Goal: Task Accomplishment & Management: Use online tool/utility

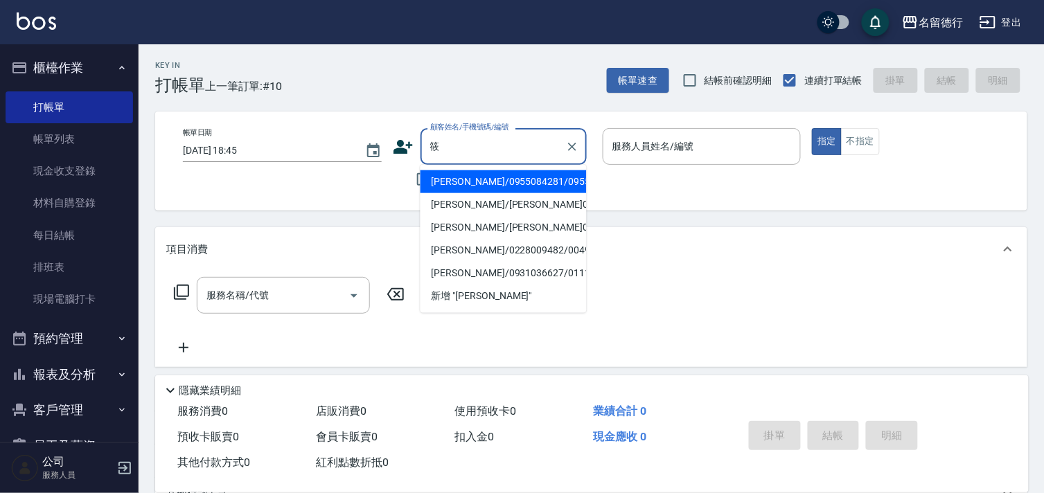
click at [478, 190] on li "[PERSON_NAME]/0955084281/0955084281" at bounding box center [503, 181] width 166 height 23
type input "[PERSON_NAME]/0955084281/0955084281"
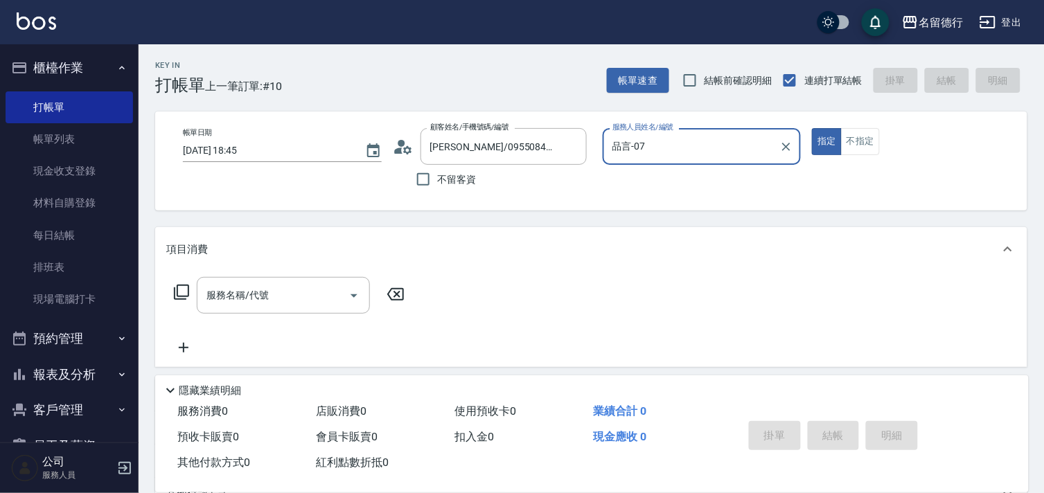
type input "品言-07"
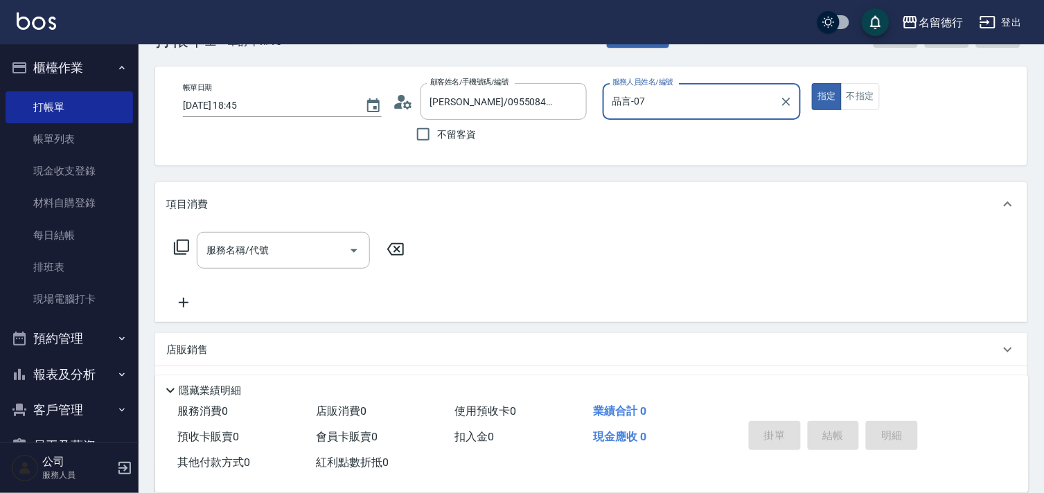
scroll to position [186, 0]
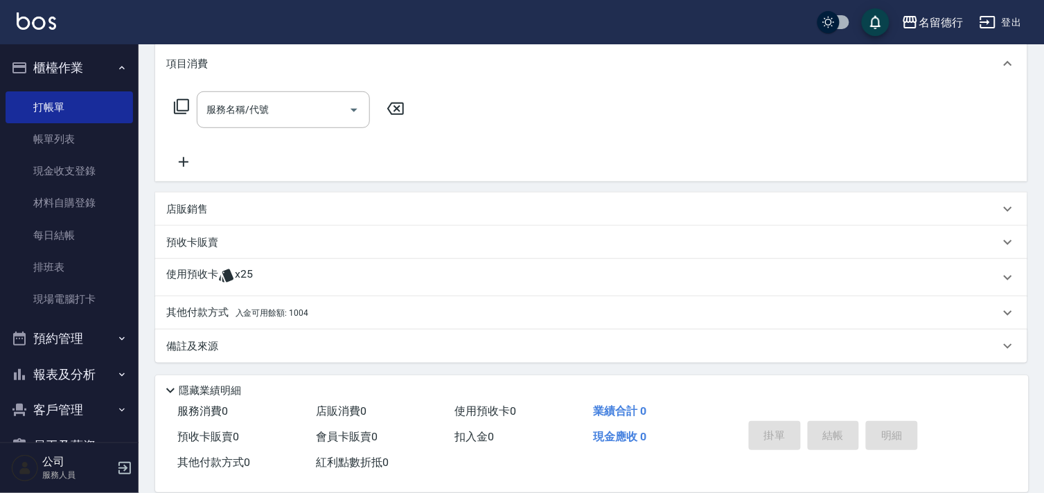
click at [225, 280] on icon at bounding box center [226, 275] width 17 height 17
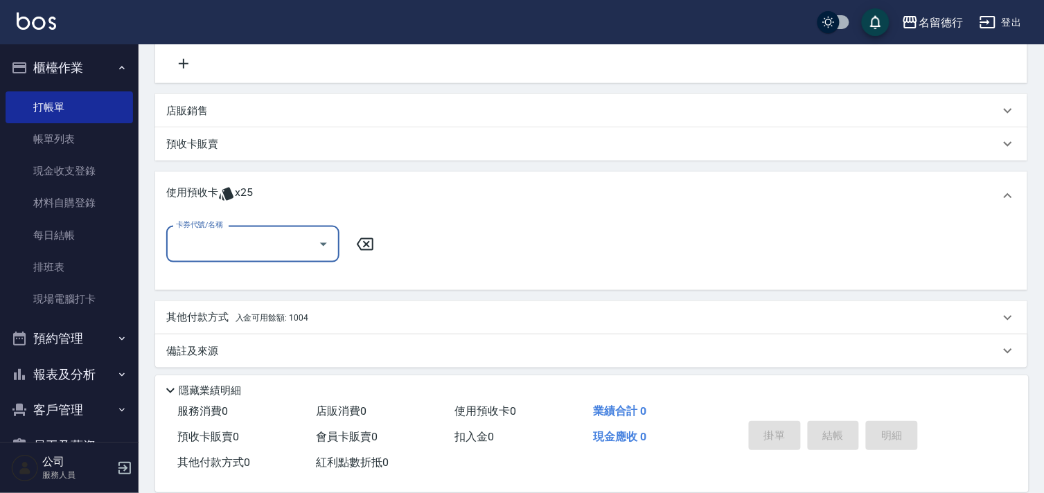
scroll to position [289, 0]
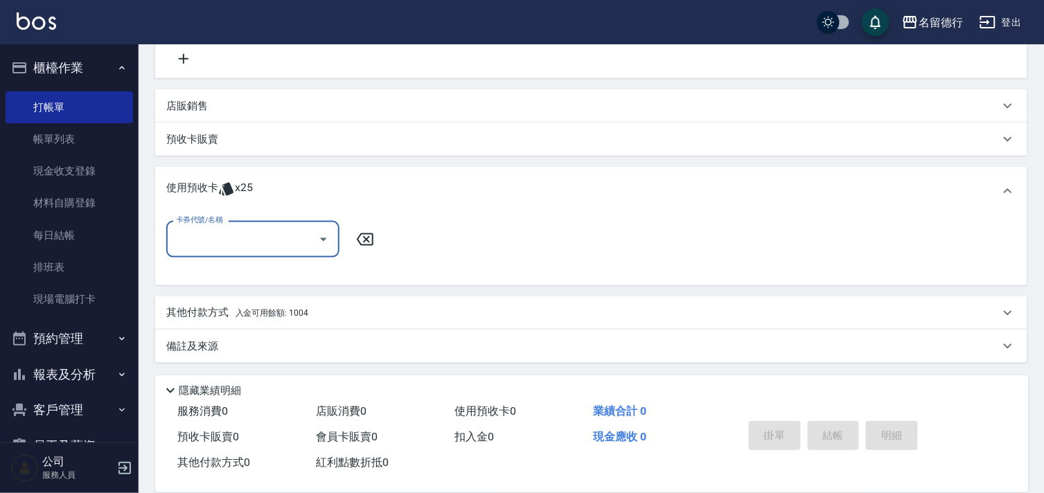
click at [242, 236] on input "卡券代號/名稱" at bounding box center [242, 239] width 140 height 24
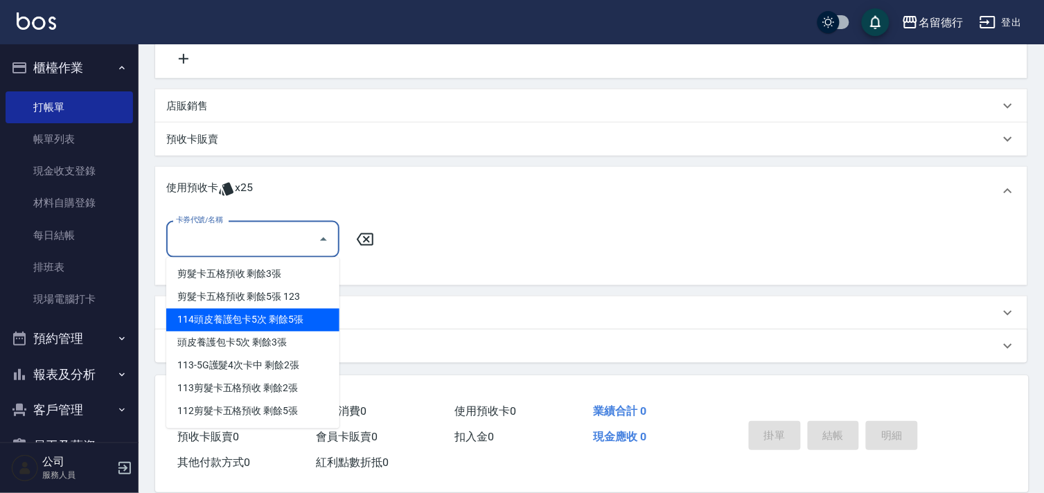
click at [255, 319] on div "114頭皮養護包卡5次 剩餘5張" at bounding box center [252, 320] width 173 height 23
type input "114頭皮養護包卡5次"
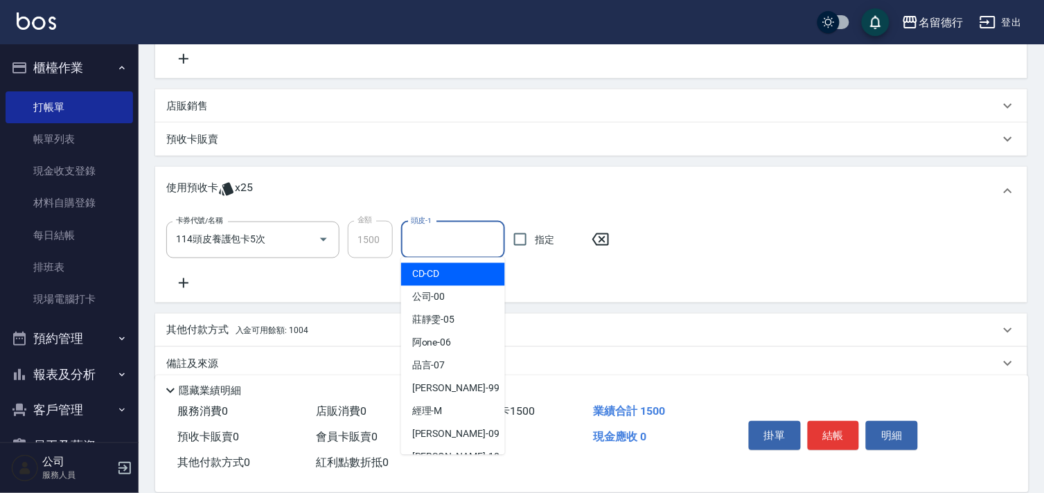
click at [420, 235] on input "頭皮-1" at bounding box center [452, 240] width 91 height 24
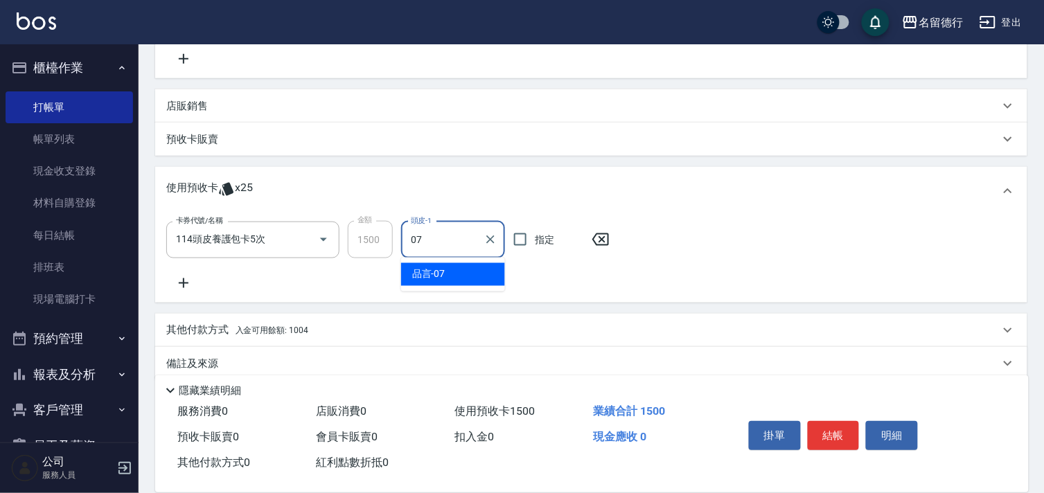
drag, startPoint x: 472, startPoint y: 269, endPoint x: 537, endPoint y: 244, distance: 69.7
click at [474, 270] on div "品言 -07" at bounding box center [453, 274] width 104 height 23
type input "品言-07"
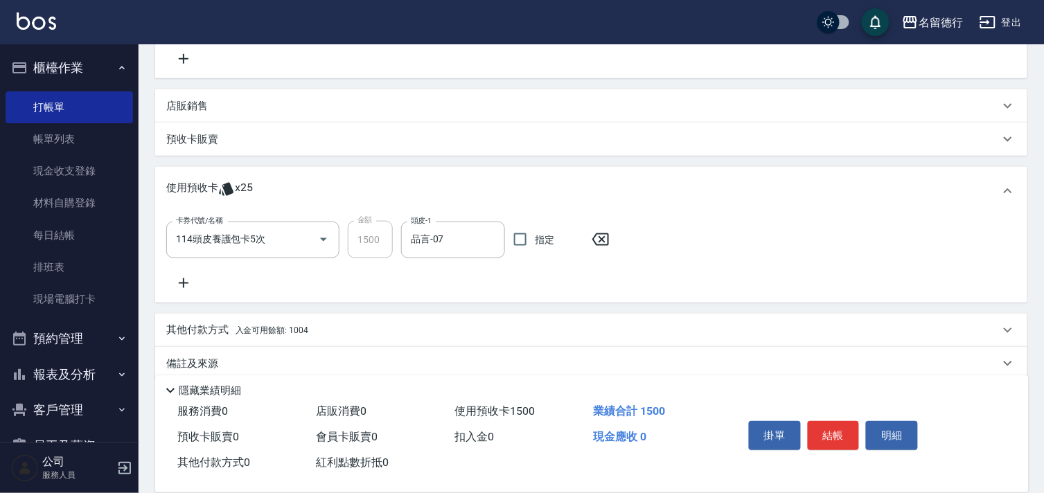
click at [535, 240] on span "指定" at bounding box center [544, 240] width 19 height 15
click at [535, 240] on input "指定" at bounding box center [519, 239] width 29 height 29
checkbox input "true"
click at [840, 424] on button "結帳" at bounding box center [833, 435] width 52 height 29
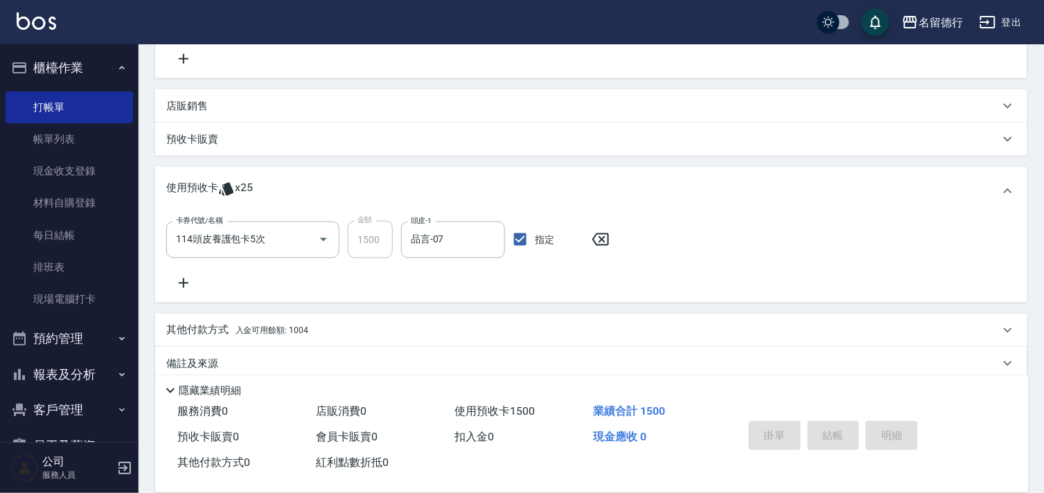
type input "[DATE] 19:34"
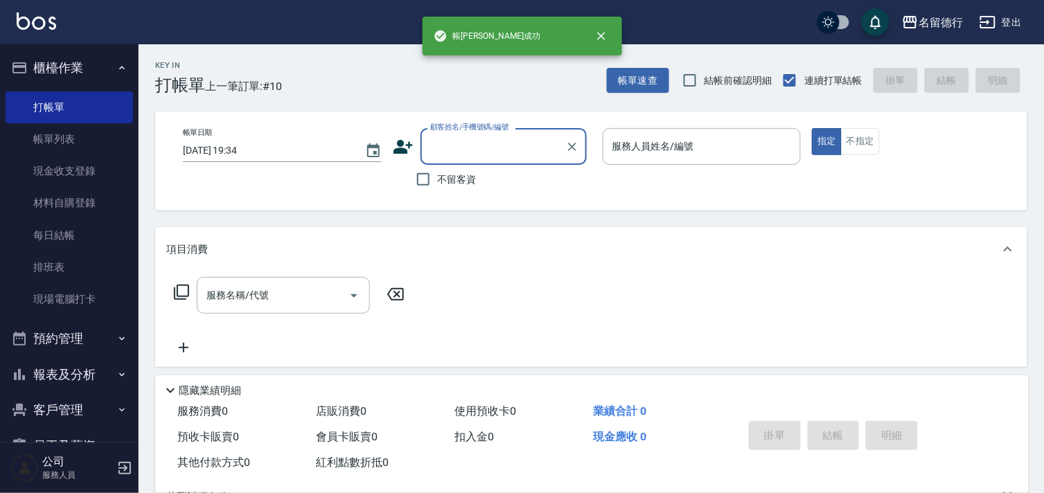
scroll to position [0, 0]
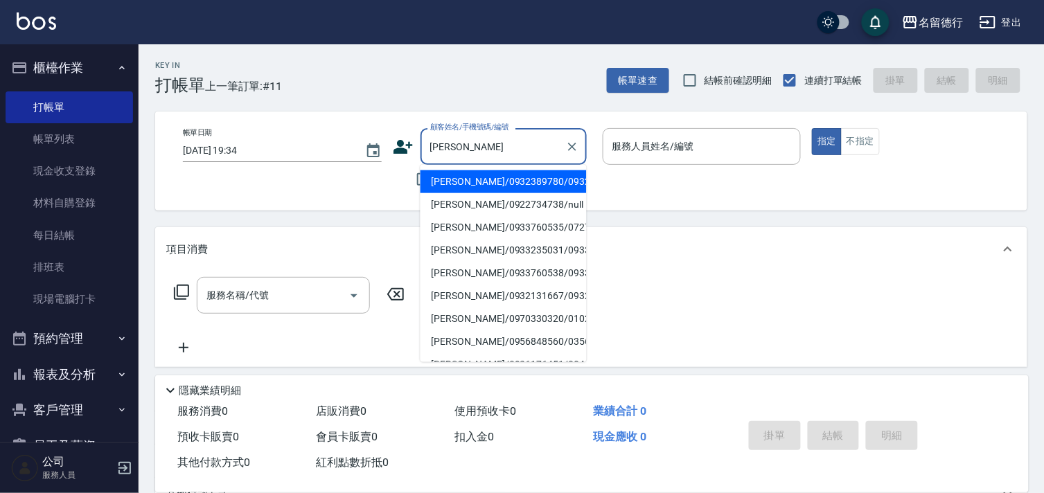
click at [503, 239] on li "[PERSON_NAME]/0933760535/0727" at bounding box center [503, 227] width 166 height 23
type input "[PERSON_NAME]/0933760535/0727"
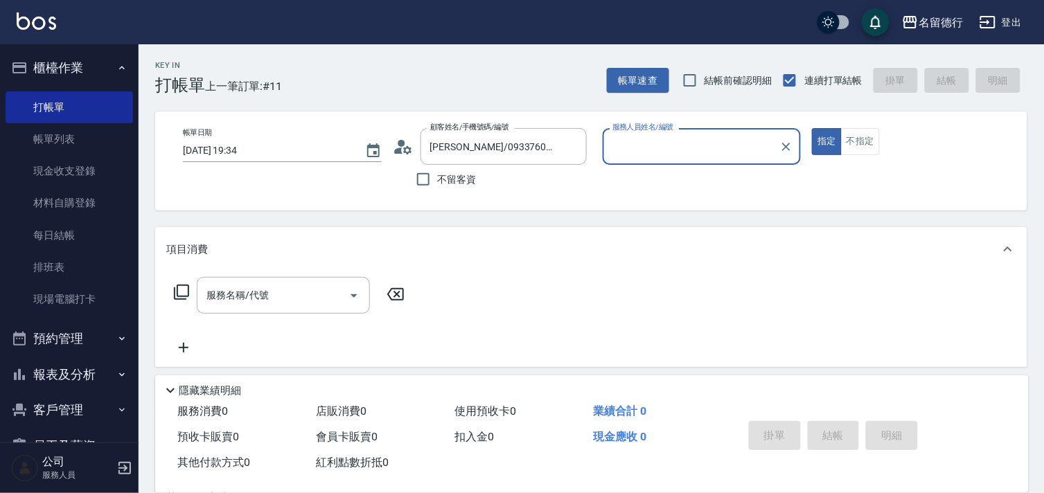
type input "品言-07"
click at [244, 284] on input "服務名稱/代號" at bounding box center [273, 295] width 140 height 24
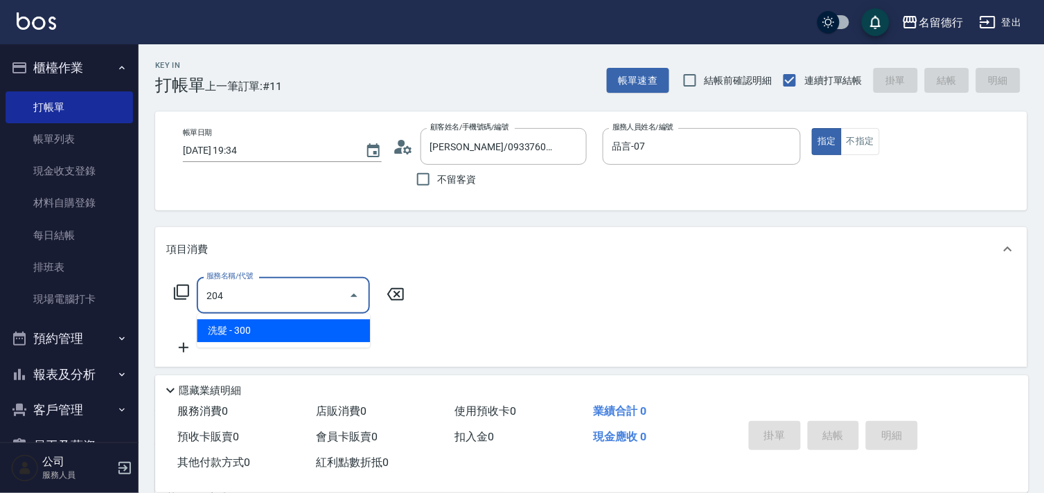
click at [286, 325] on span "洗髮 - 300" at bounding box center [283, 330] width 173 height 23
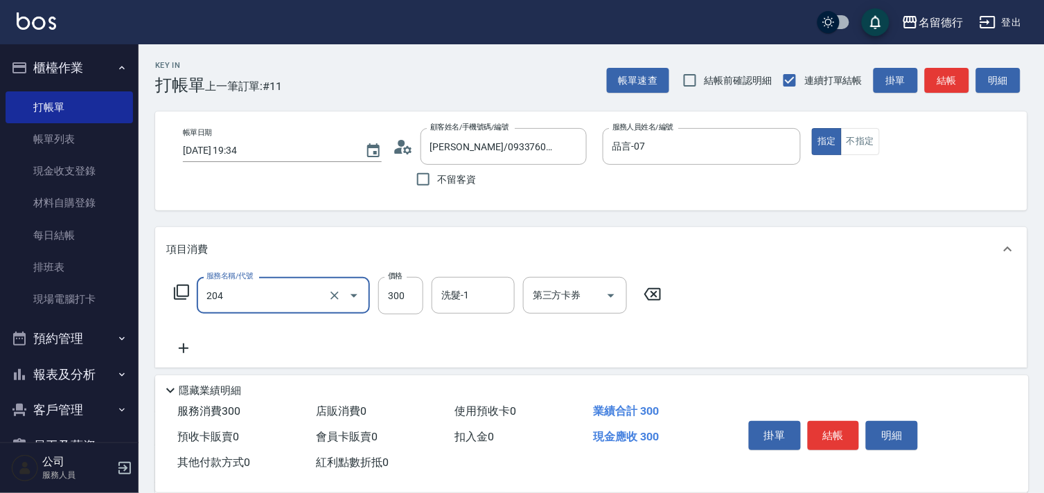
click at [455, 301] on div "洗髮-1 洗髮-1" at bounding box center [472, 295] width 83 height 37
type input "洗髮(204)"
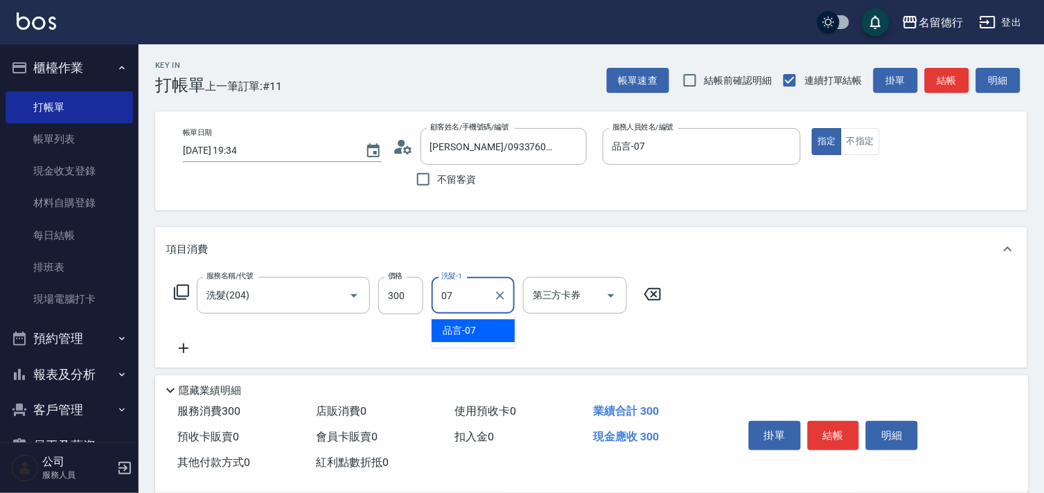
drag, startPoint x: 454, startPoint y: 312, endPoint x: 457, endPoint y: 323, distance: 12.1
click at [457, 323] on span "品言 -07" at bounding box center [458, 330] width 33 height 15
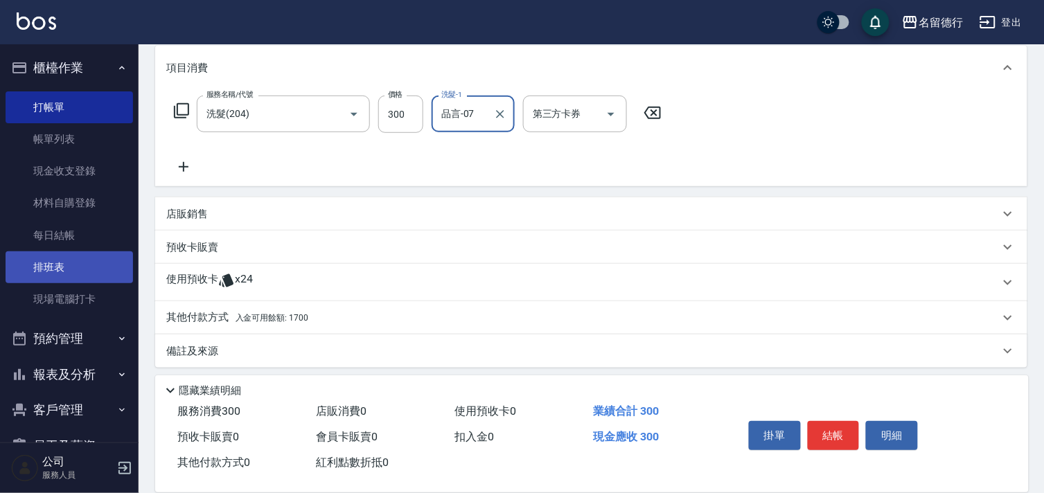
scroll to position [187, 0]
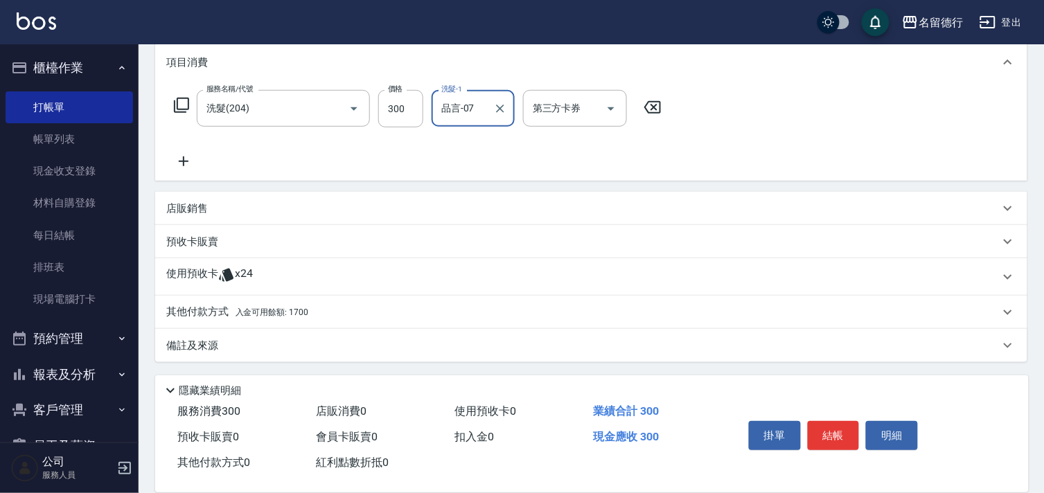
type input "品言-07"
click at [177, 282] on p "使用預收卡" at bounding box center [192, 277] width 52 height 21
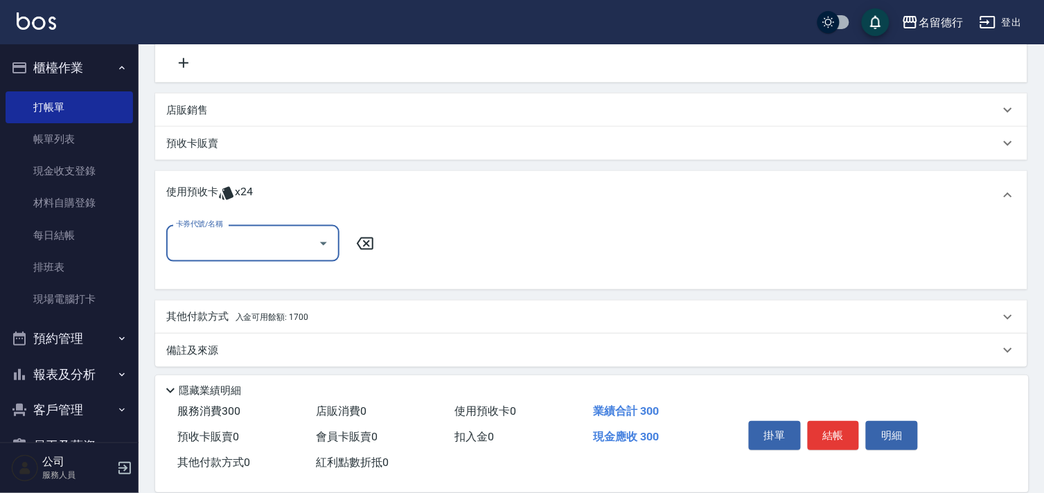
scroll to position [289, 0]
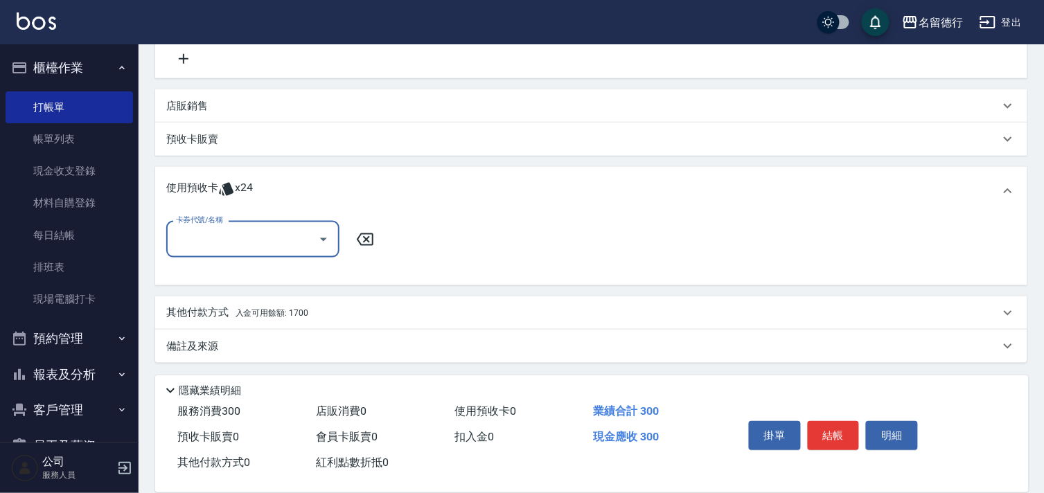
click at [222, 245] on input "卡券代號/名稱" at bounding box center [242, 239] width 140 height 24
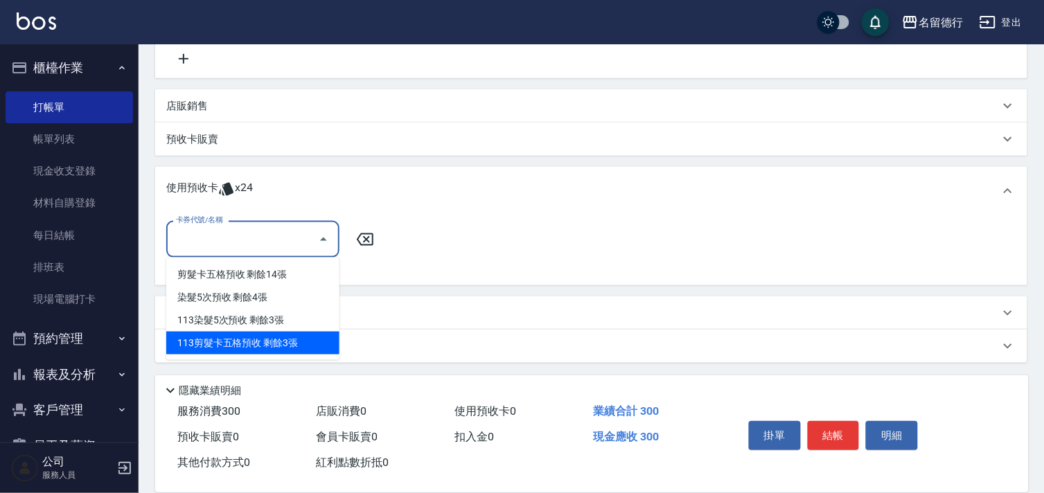
click at [253, 336] on div "113剪髮卡五格預收 剩餘3張" at bounding box center [252, 343] width 173 height 23
type input "113剪髮卡五格預收"
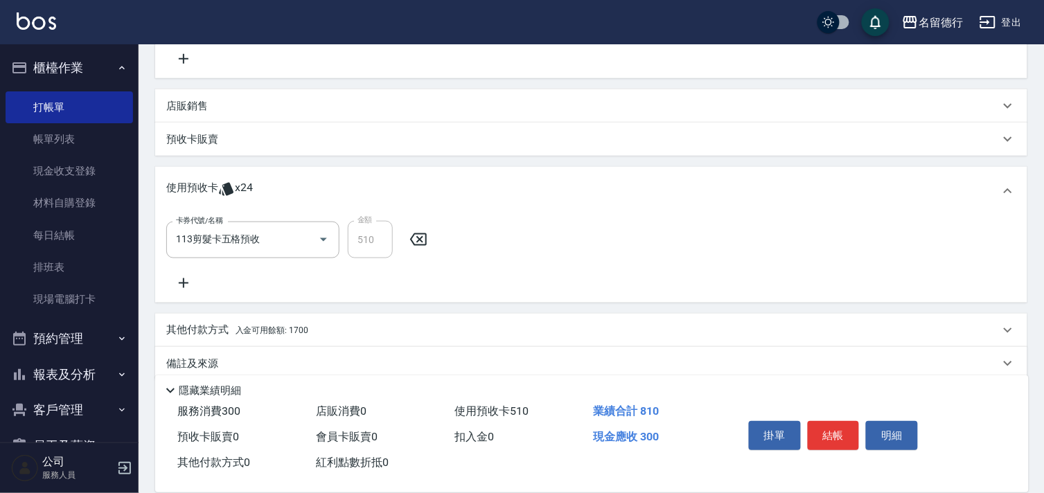
click at [177, 276] on icon at bounding box center [183, 283] width 35 height 17
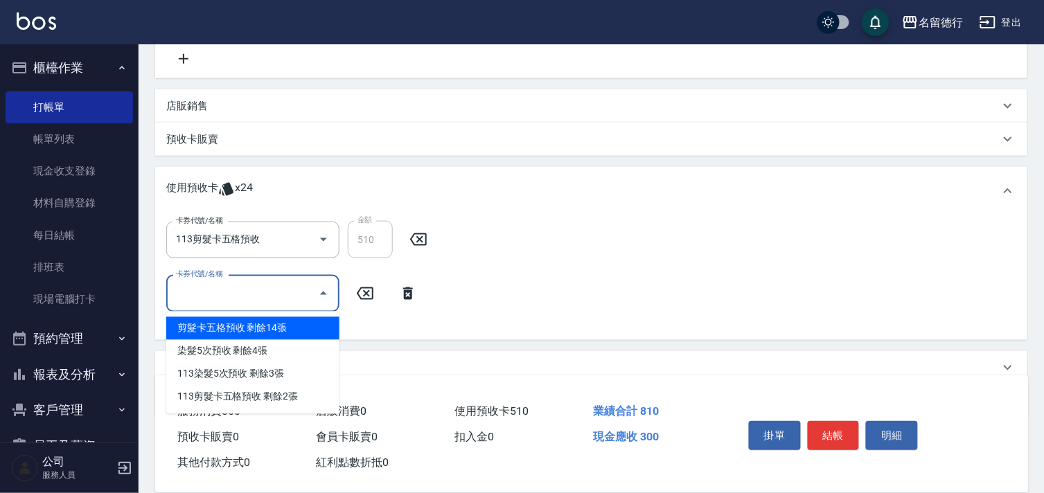
click at [194, 291] on input "卡券代號/名稱" at bounding box center [242, 293] width 140 height 24
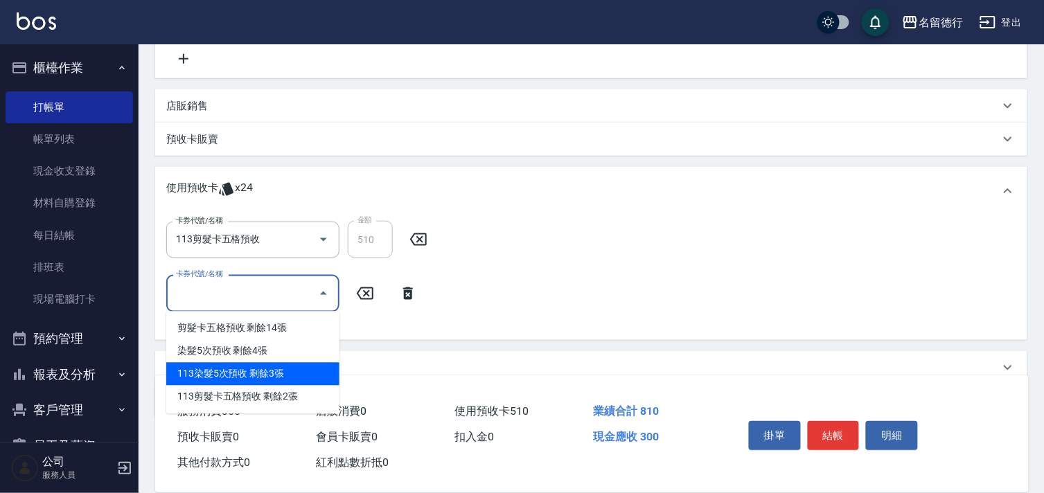
click at [223, 367] on div "113染髮5次預收 剩餘3張" at bounding box center [252, 374] width 173 height 23
type input "113染髮5次預收"
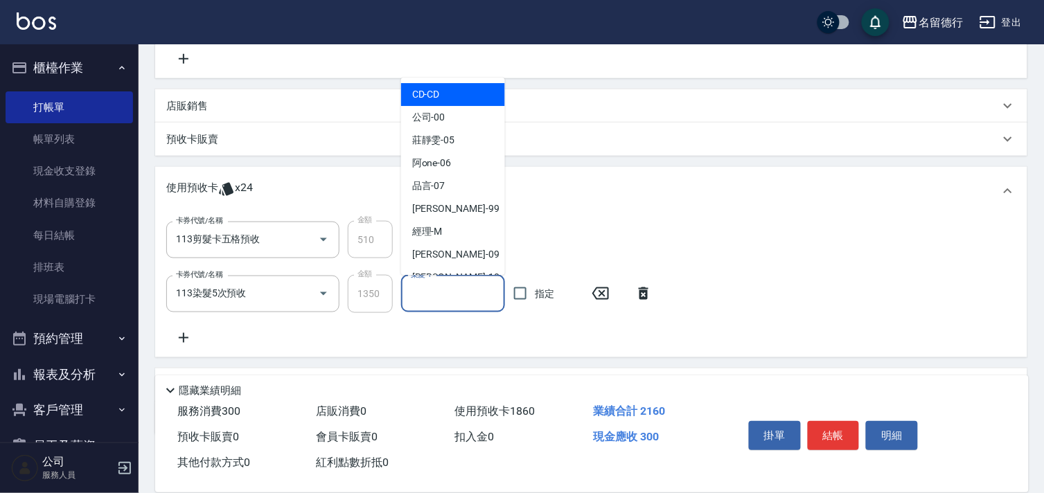
click at [469, 289] on input "染髮-1" at bounding box center [452, 294] width 91 height 24
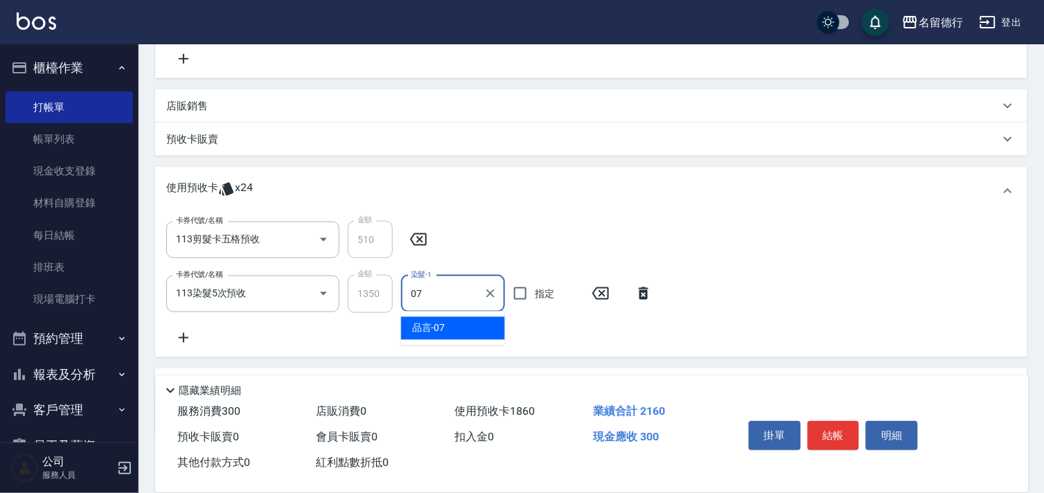
click at [460, 338] on div "品言 -07" at bounding box center [453, 328] width 104 height 23
type input "品言-07"
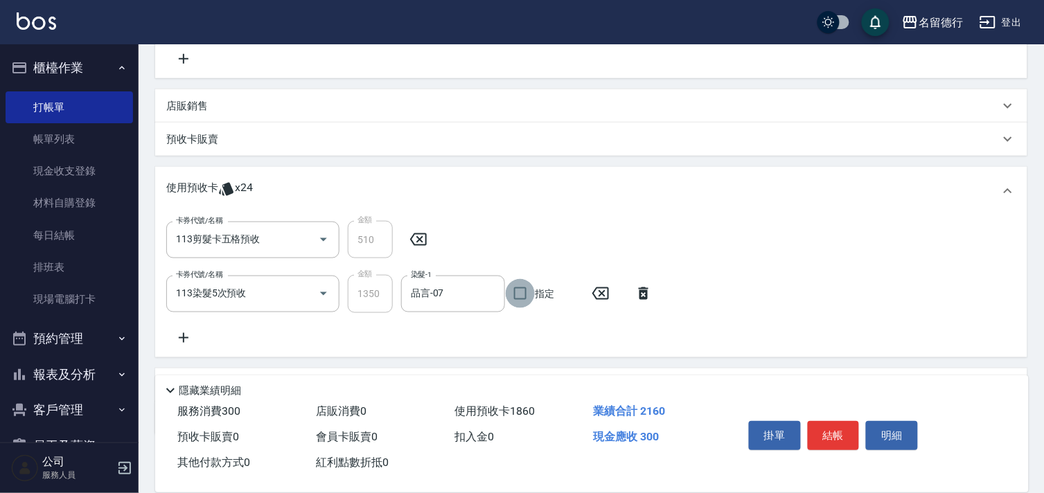
click at [529, 292] on input "指定" at bounding box center [519, 293] width 29 height 29
checkbox input "true"
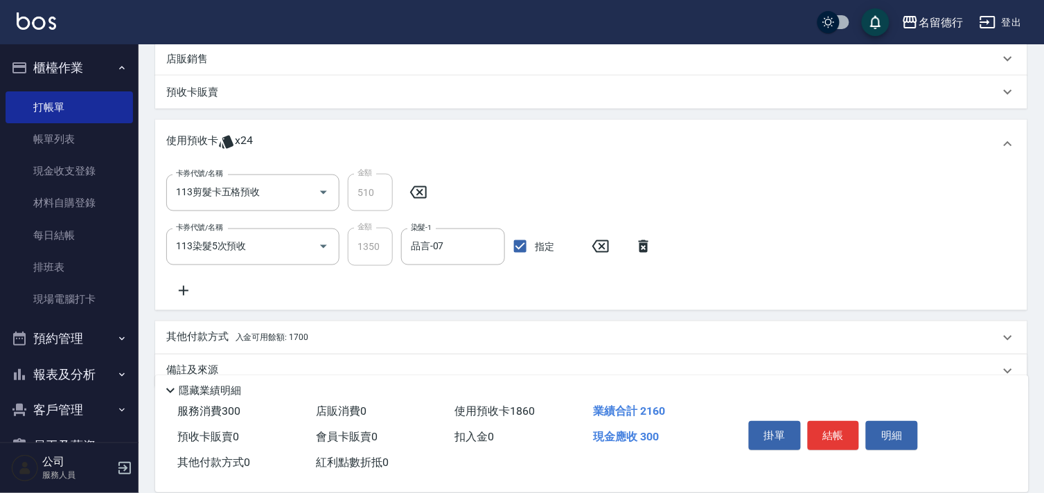
scroll to position [361, 0]
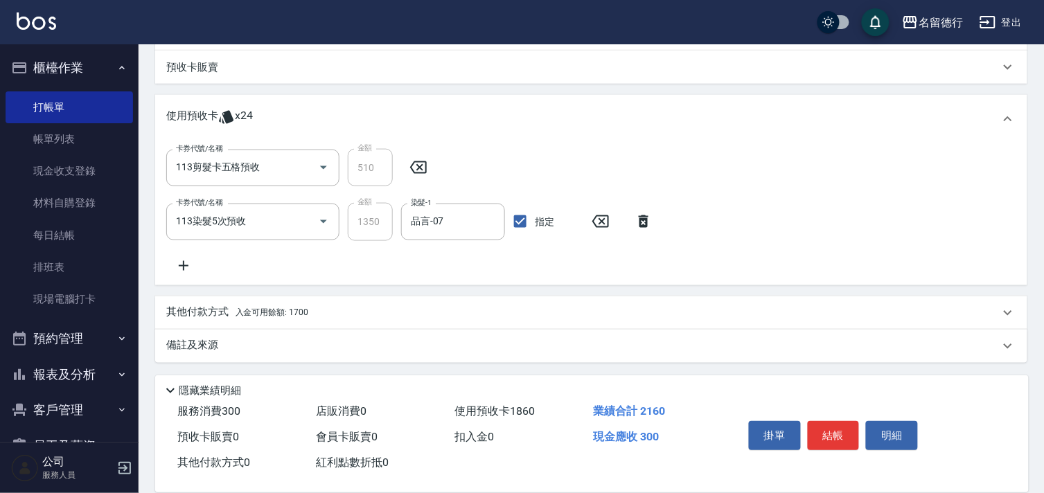
click at [206, 313] on p "其他付款方式 入金可用餘額: 1700" at bounding box center [237, 312] width 142 height 15
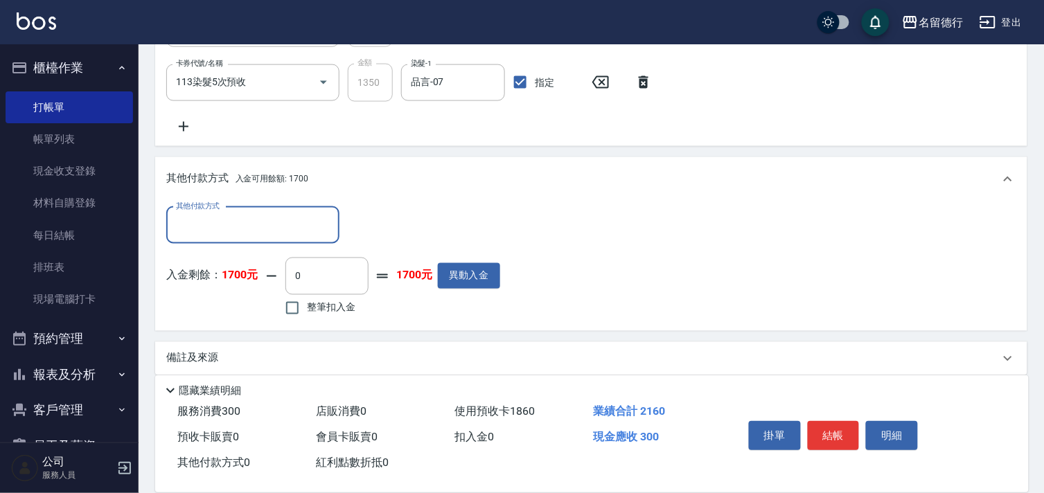
scroll to position [507, 0]
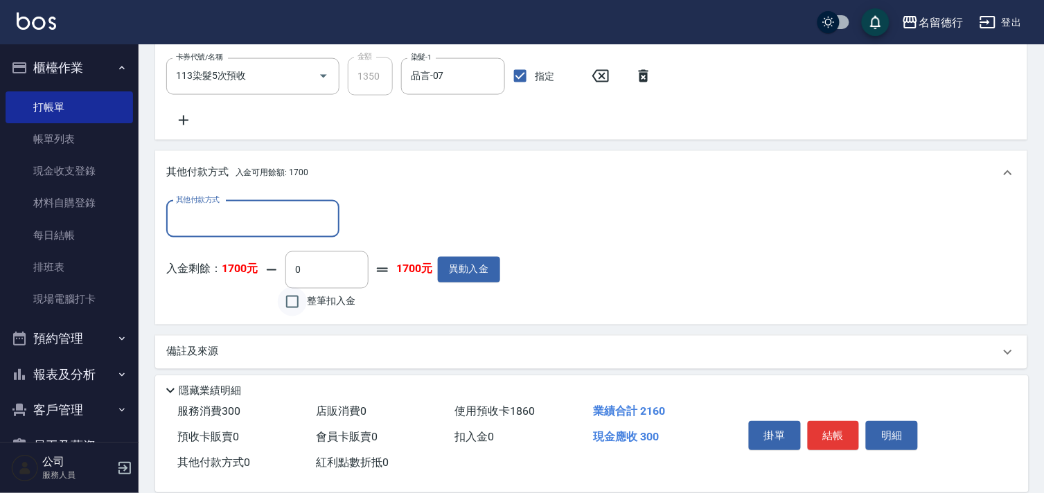
click at [303, 302] on input "整筆扣入金" at bounding box center [292, 301] width 29 height 29
checkbox input "true"
type input "300"
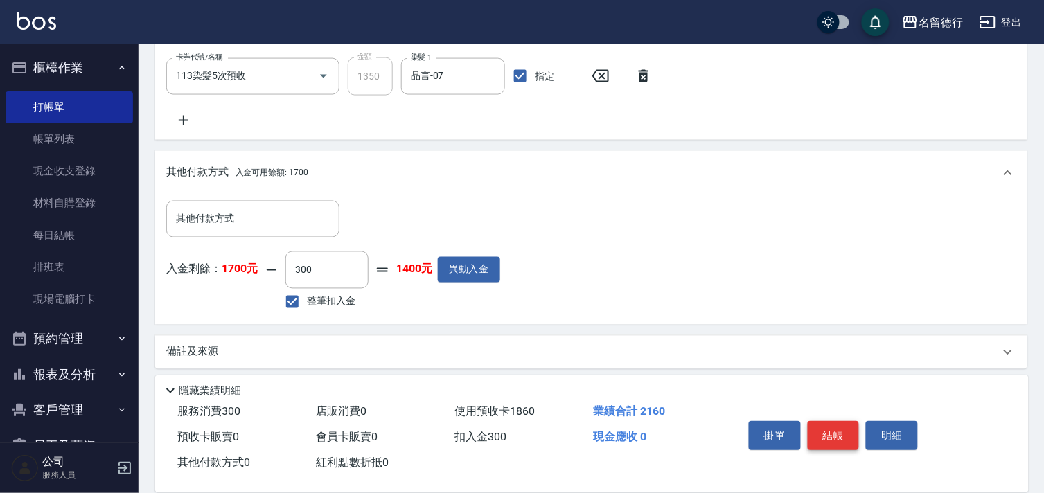
click at [848, 422] on button "結帳" at bounding box center [833, 435] width 52 height 29
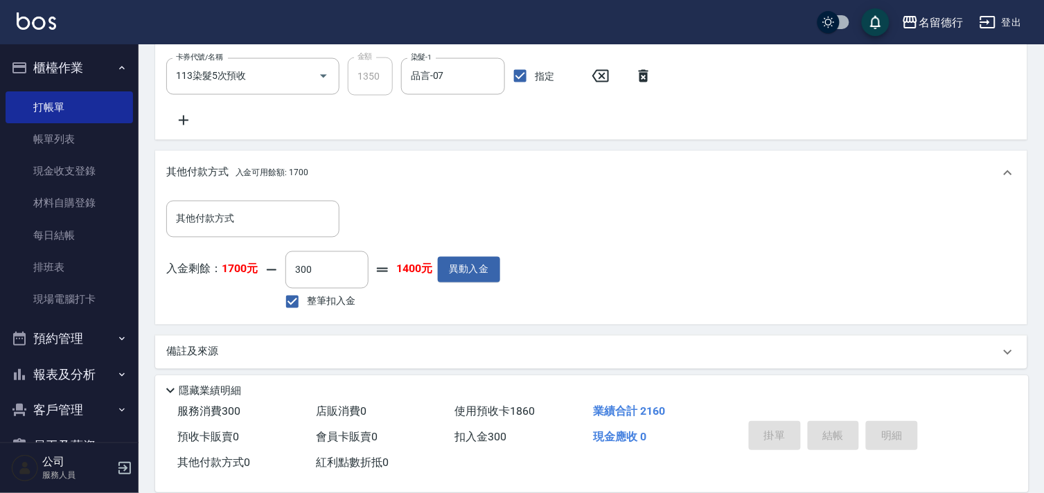
type input "[DATE] 19:35"
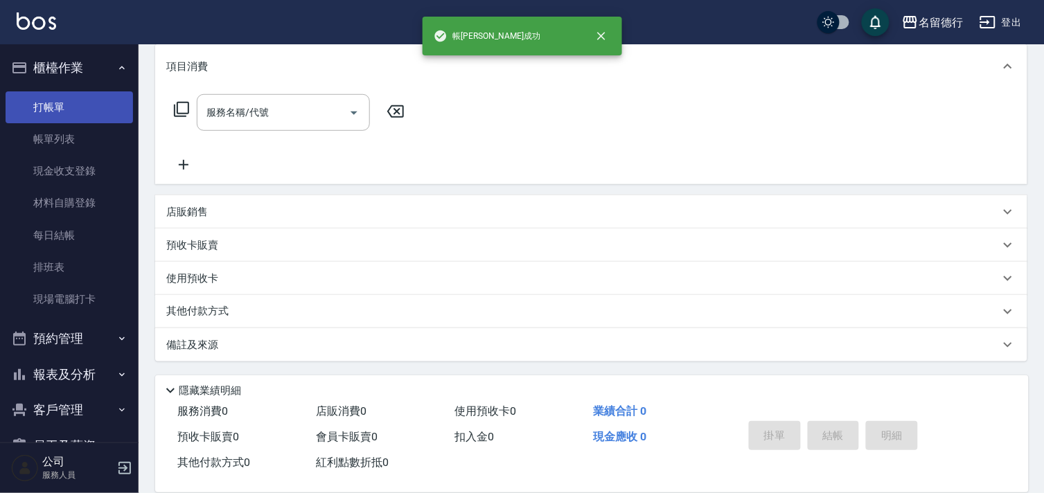
scroll to position [0, 0]
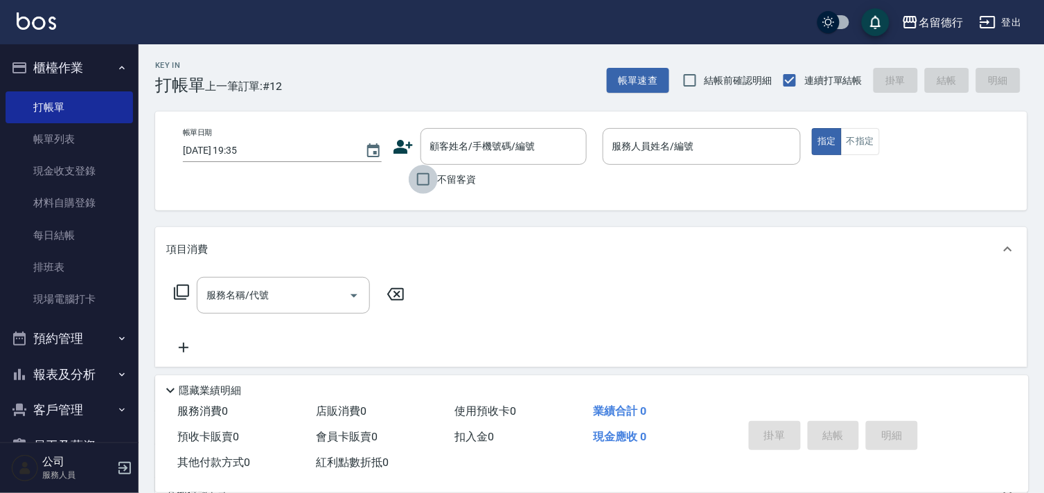
click at [422, 177] on input "不留客資" at bounding box center [423, 179] width 29 height 29
checkbox input "true"
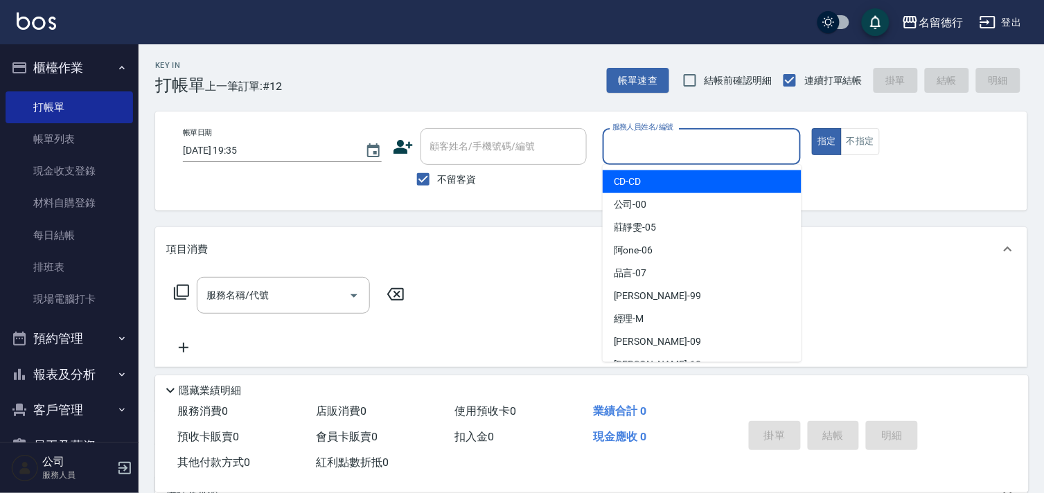
click at [674, 142] on input "服務人員姓名/編號" at bounding box center [702, 146] width 186 height 24
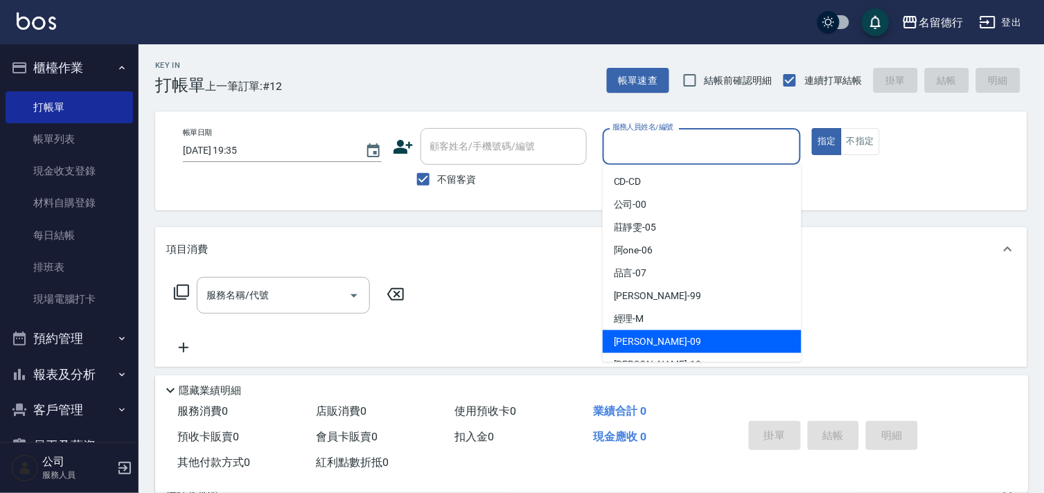
click at [627, 337] on span "[PERSON_NAME] -09" at bounding box center [657, 341] width 87 height 15
type input "[PERSON_NAME]-09"
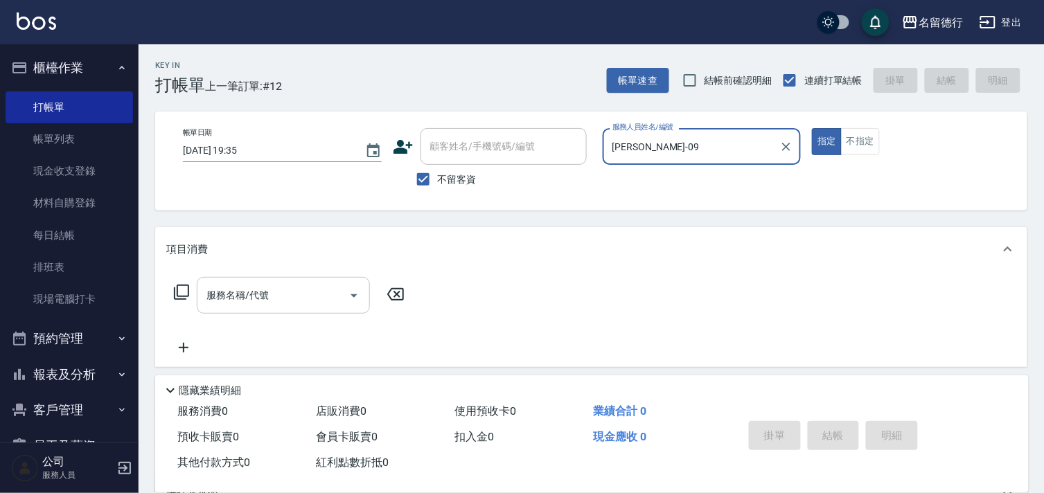
drag, startPoint x: 247, startPoint y: 294, endPoint x: 233, endPoint y: 307, distance: 19.1
click at [247, 296] on div "服務名稱/代號 服務名稱/代號" at bounding box center [283, 295] width 173 height 37
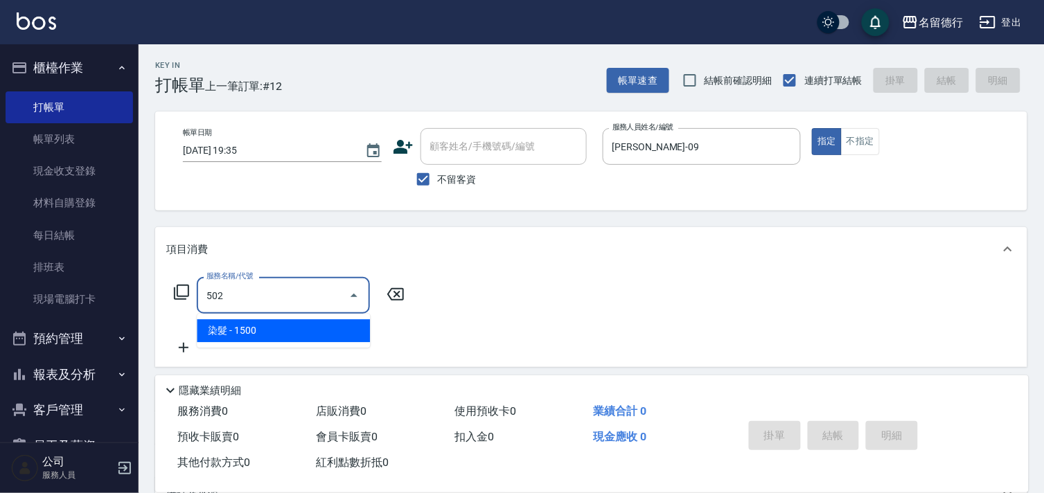
click at [249, 329] on span "染髮 - 1500" at bounding box center [283, 330] width 173 height 23
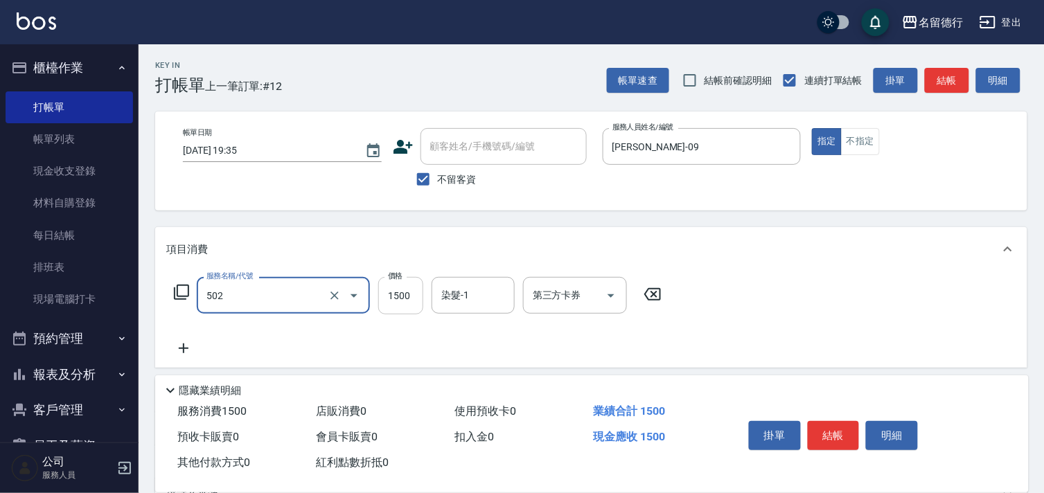
type input "染髮(502)"
click at [395, 300] on input "1500" at bounding box center [400, 295] width 45 height 37
type input "2200"
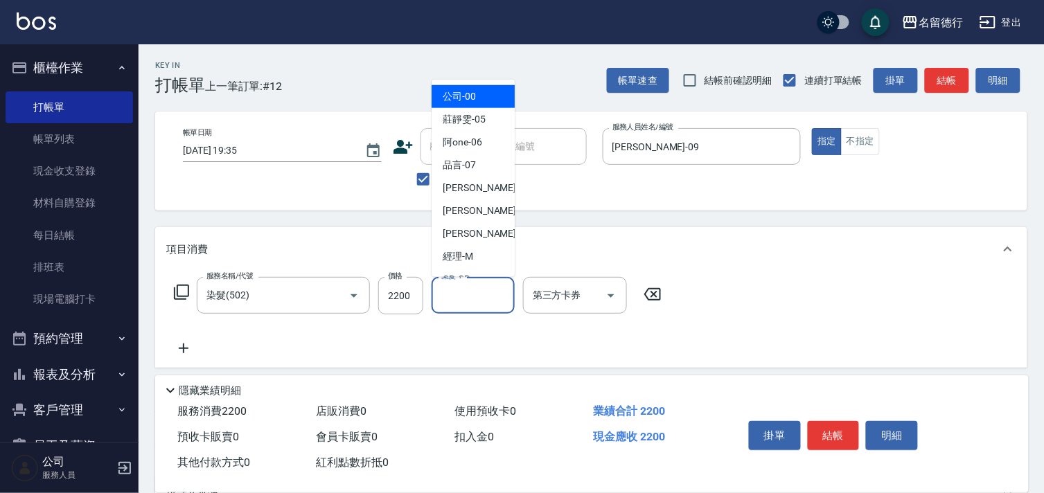
click at [447, 301] on input "染髮-1" at bounding box center [473, 295] width 71 height 24
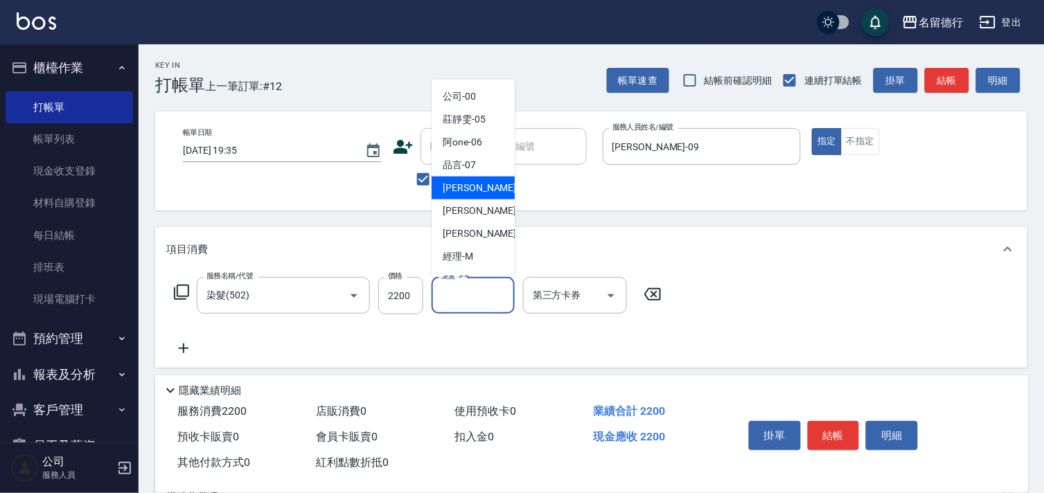
click at [467, 189] on span "[PERSON_NAME] -09" at bounding box center [485, 188] width 87 height 15
type input "[PERSON_NAME]-09"
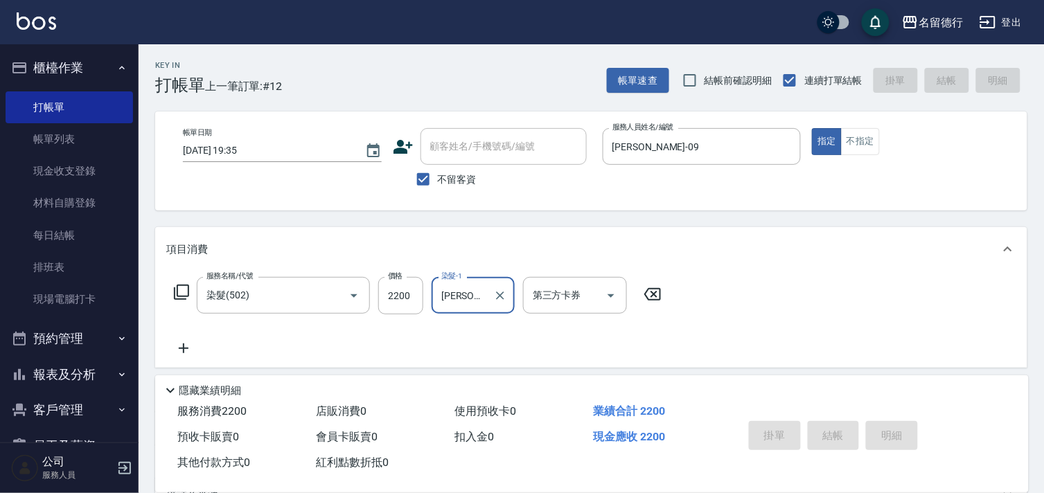
type input "[DATE] 19:45"
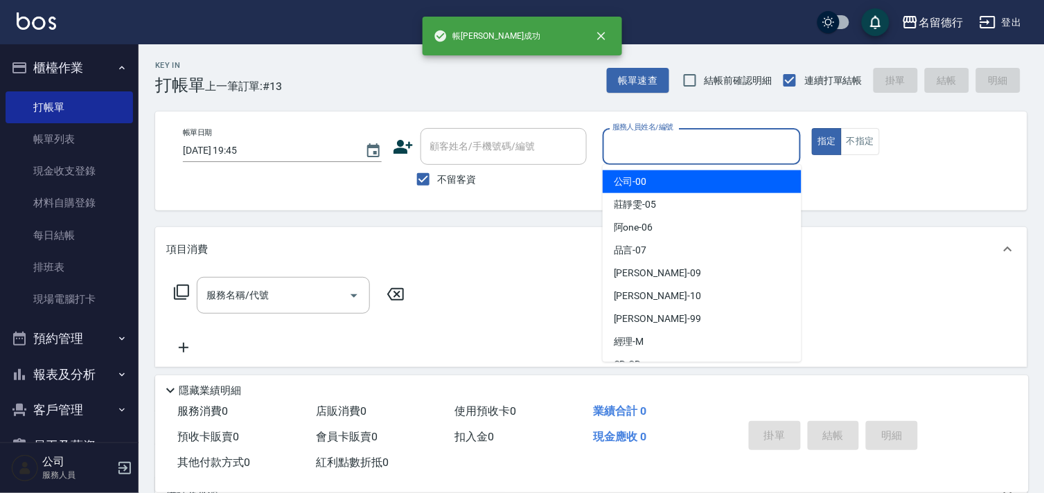
click at [631, 143] on input "服務人員姓名/編號" at bounding box center [702, 146] width 186 height 24
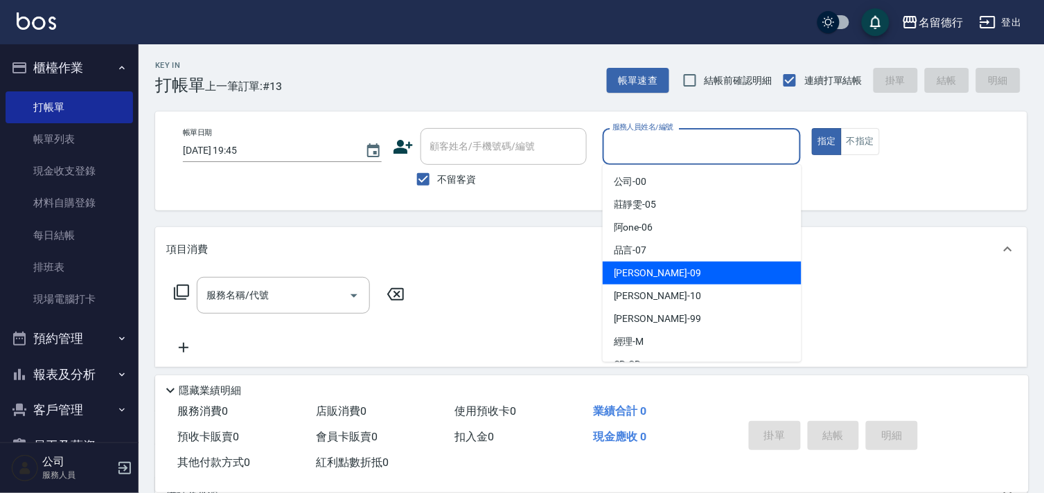
click at [623, 272] on span "[PERSON_NAME] -09" at bounding box center [657, 273] width 87 height 15
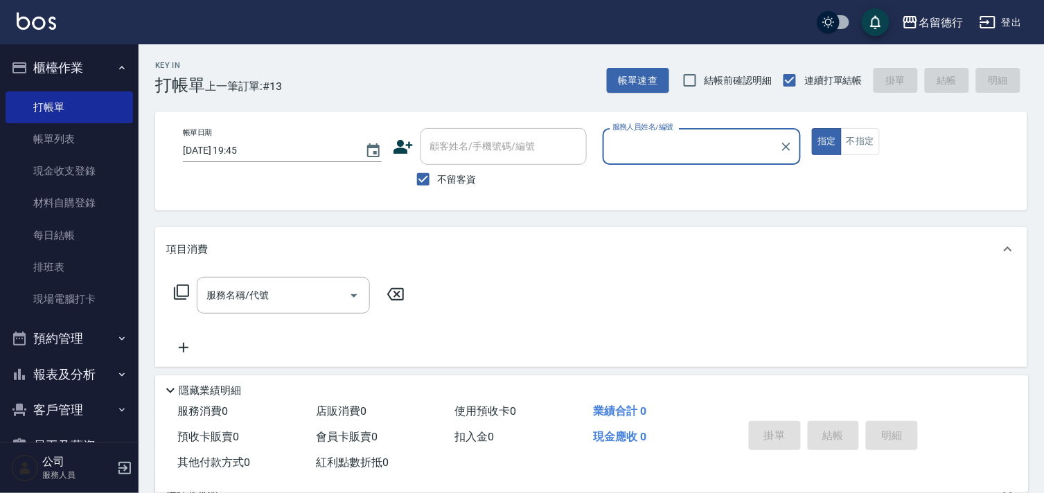
type input "[PERSON_NAME]-09"
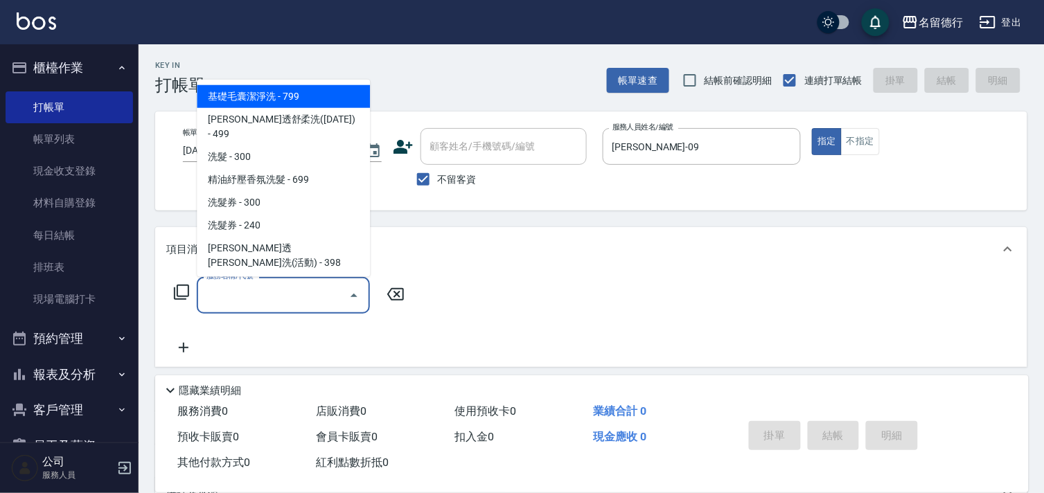
click at [294, 295] on input "服務名稱/代號" at bounding box center [273, 295] width 140 height 24
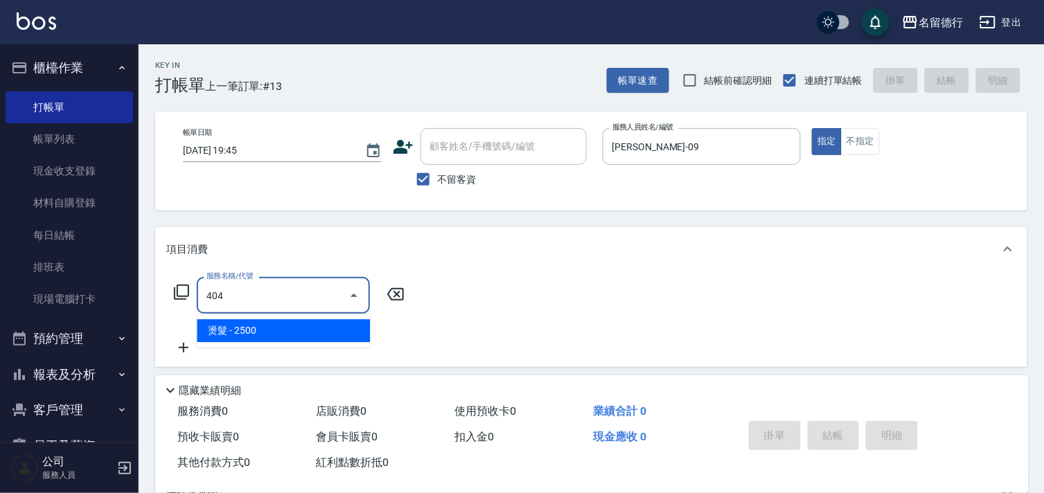
click at [303, 334] on span "燙髮 - 2500" at bounding box center [283, 330] width 173 height 23
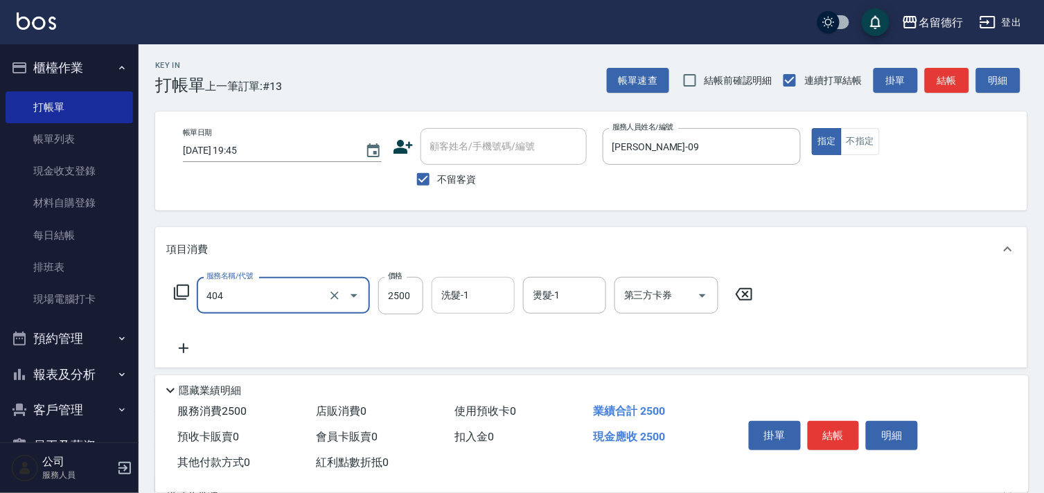
type input "燙髮(404)"
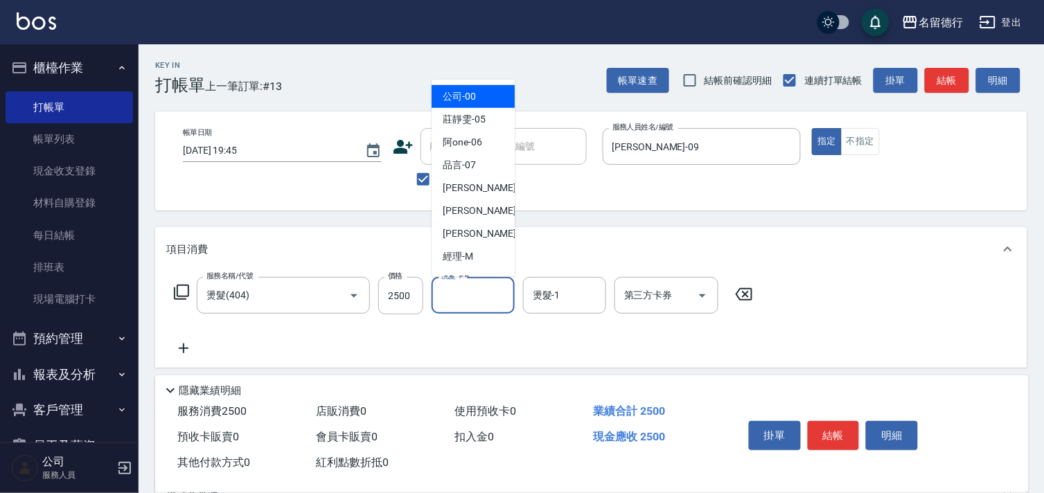
click at [474, 298] on input "洗髮-1" at bounding box center [473, 295] width 71 height 24
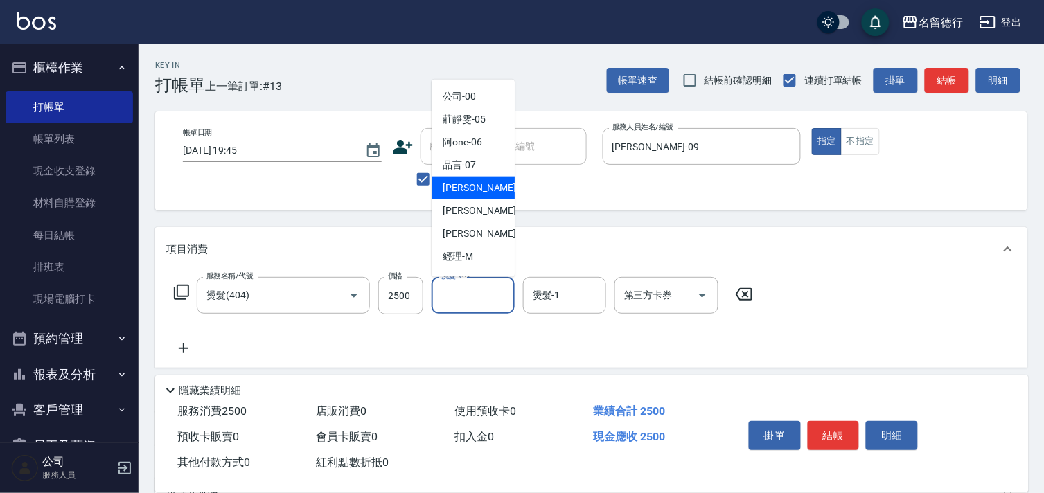
click at [472, 191] on span "[PERSON_NAME] -09" at bounding box center [485, 188] width 87 height 15
type input "[PERSON_NAME]-09"
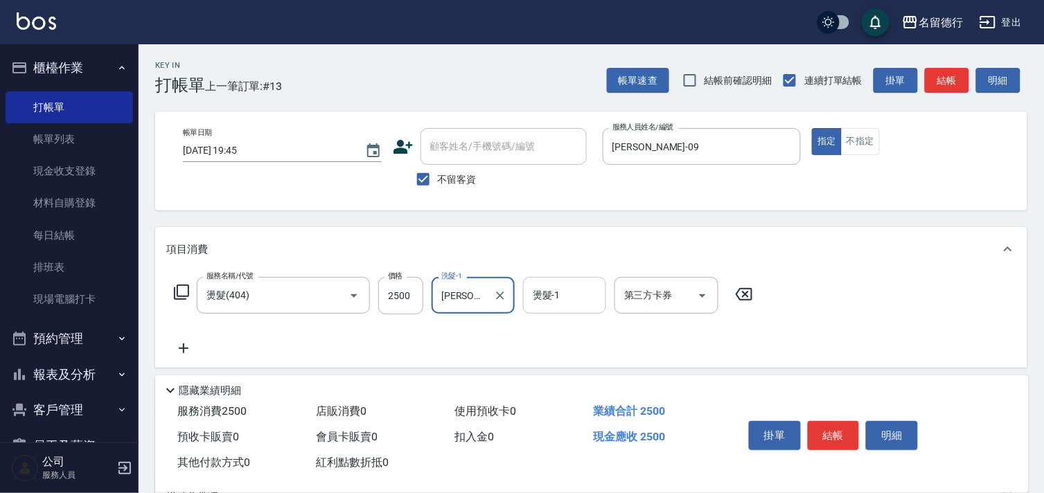
click at [544, 289] on div "燙髮-1 燙髮-1" at bounding box center [564, 295] width 83 height 37
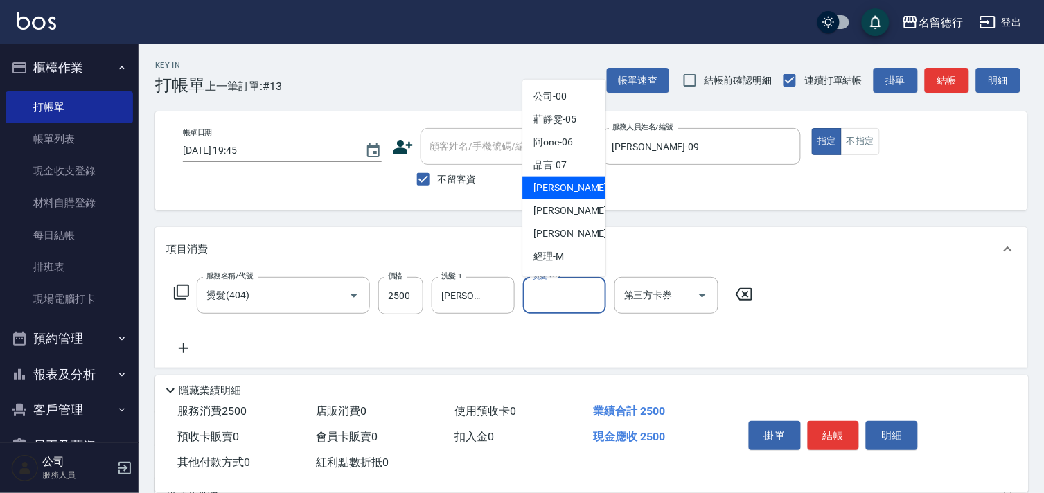
click at [548, 193] on span "[PERSON_NAME] -09" at bounding box center [576, 188] width 87 height 15
type input "[PERSON_NAME]-09"
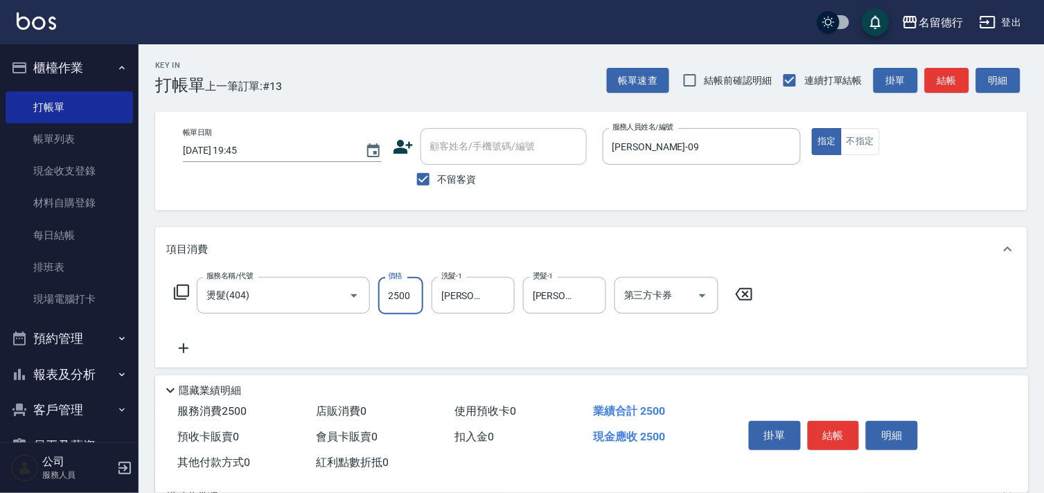
click at [400, 294] on input "2500" at bounding box center [400, 295] width 45 height 37
type input "2800"
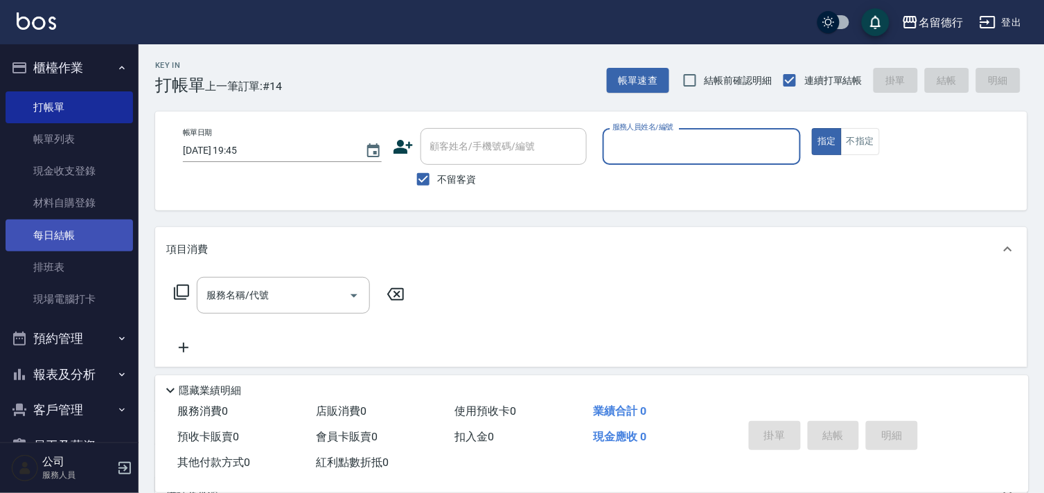
click at [64, 235] on link "每日結帳" at bounding box center [69, 236] width 127 height 32
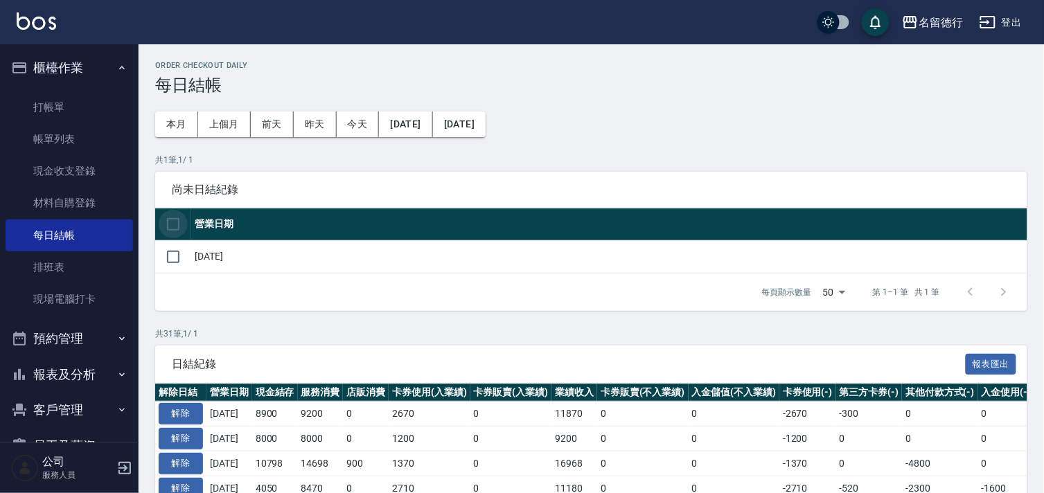
click at [172, 224] on input "checkbox" at bounding box center [173, 224] width 29 height 29
checkbox input "true"
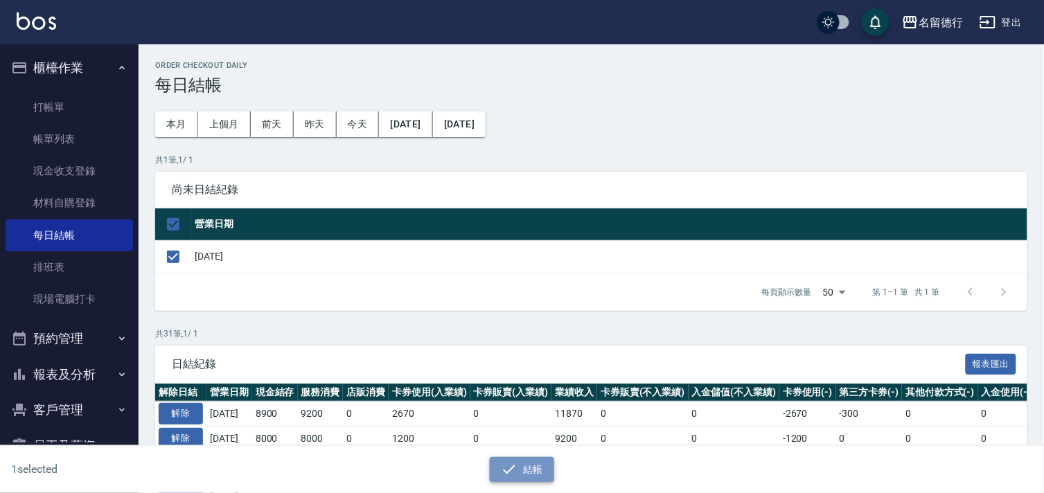
click at [512, 467] on icon "button" at bounding box center [509, 469] width 12 height 9
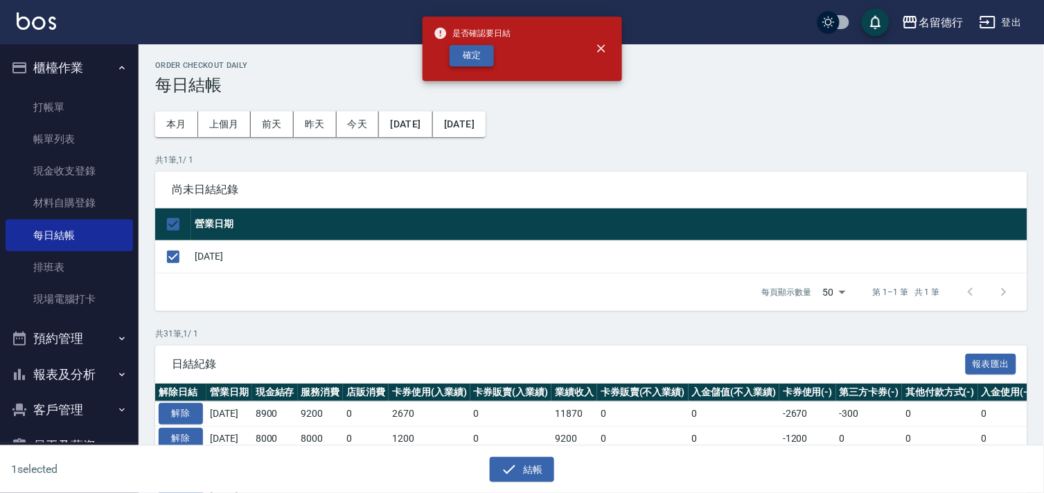
click at [458, 53] on button "確定" at bounding box center [471, 55] width 44 height 21
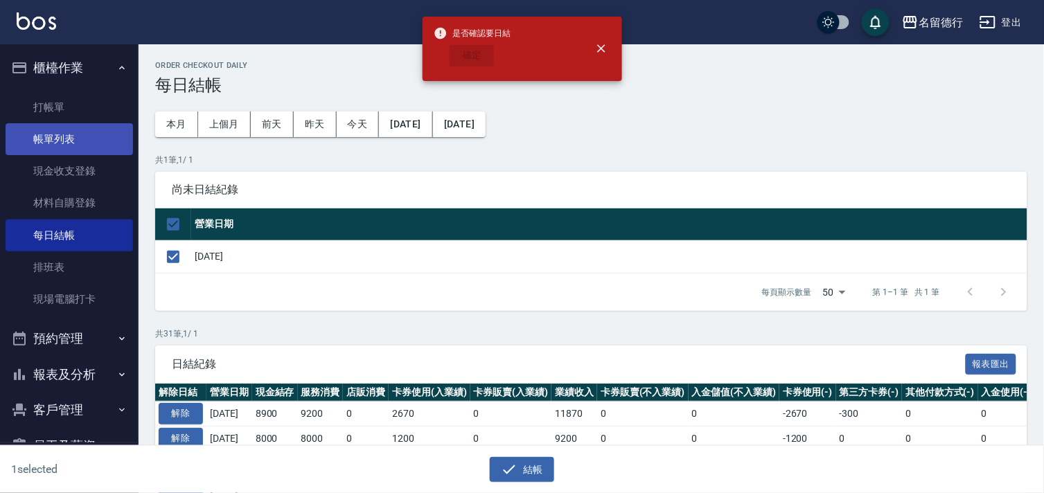
checkbox input "false"
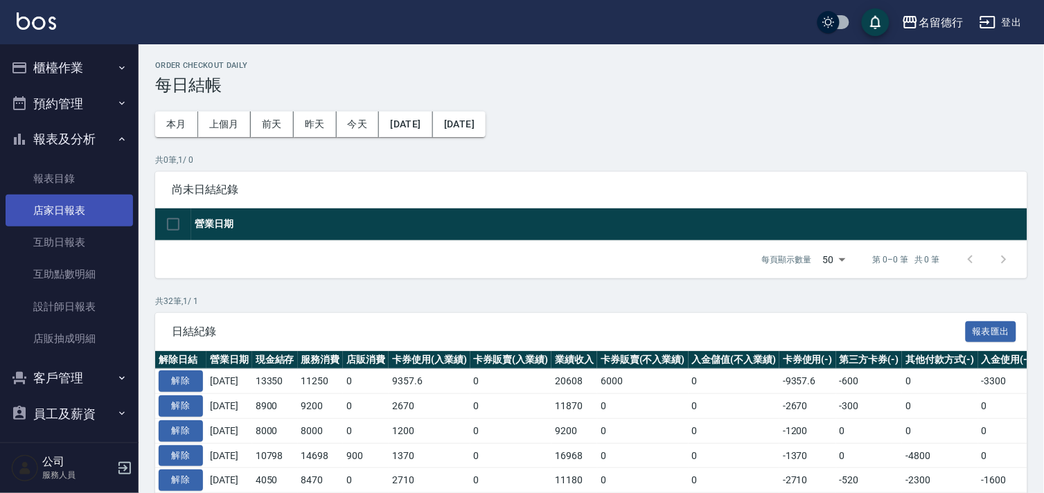
click at [62, 217] on link "店家日報表" at bounding box center [69, 211] width 127 height 32
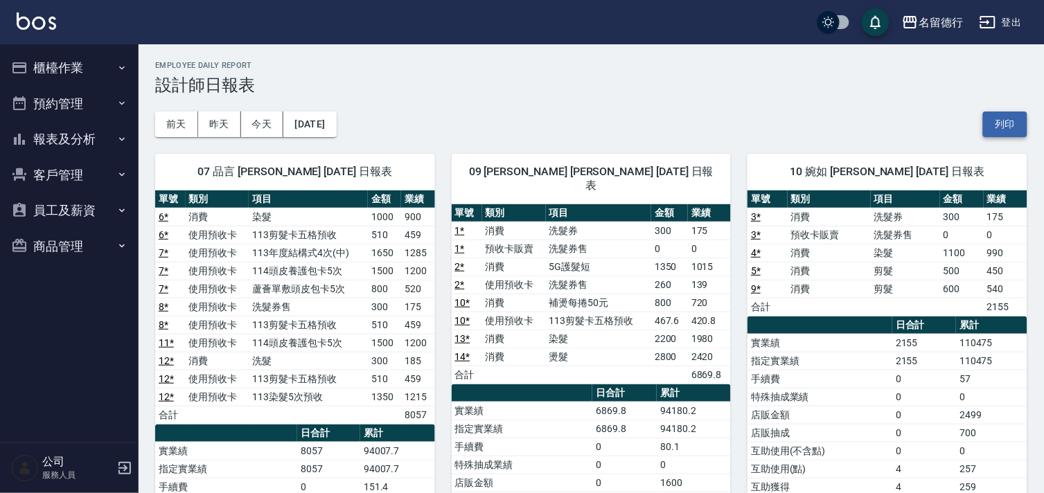
click at [1014, 123] on button "列印" at bounding box center [1005, 124] width 44 height 26
